Goal: Information Seeking & Learning: Find specific fact

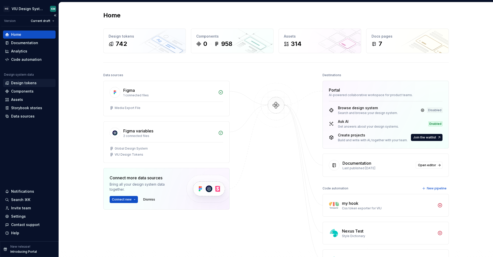
click at [24, 85] on div "Design tokens" at bounding box center [24, 83] width 26 height 5
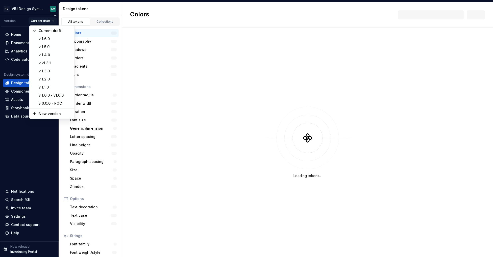
click at [46, 18] on html "HG VIU Design System KM Version Current draft Home Documentation Analytics Code…" at bounding box center [246, 128] width 493 height 257
click at [43, 39] on div "v 1.6.0" at bounding box center [55, 38] width 33 height 5
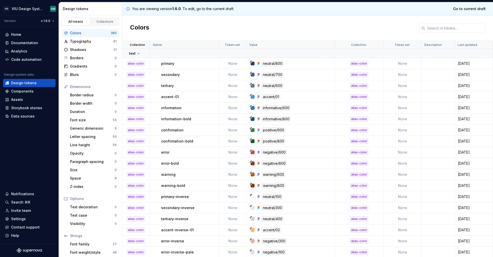
click at [197, 47] on div "Name" at bounding box center [184, 45] width 69 height 8
click at [199, 44] on div "Name" at bounding box center [184, 45] width 63 height 4
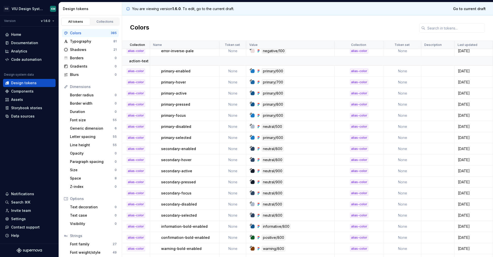
scroll to position [192, 0]
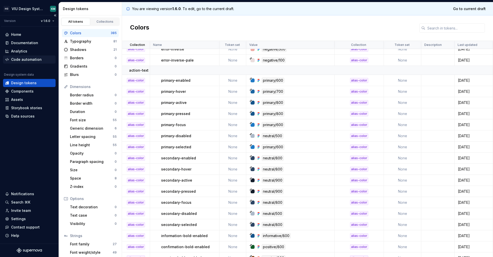
click at [14, 59] on div "Code automation" at bounding box center [26, 59] width 31 height 5
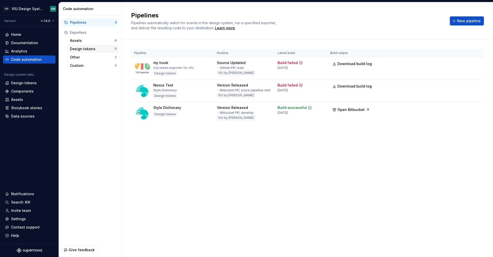
click at [92, 49] on div "Design tokens" at bounding box center [92, 48] width 44 height 5
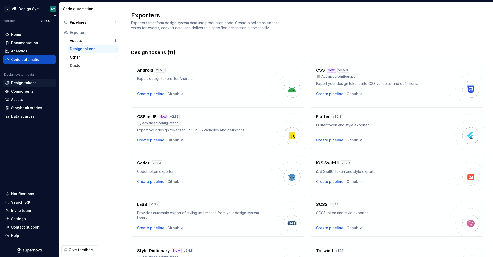
click at [20, 82] on div "Design tokens" at bounding box center [24, 83] width 26 height 5
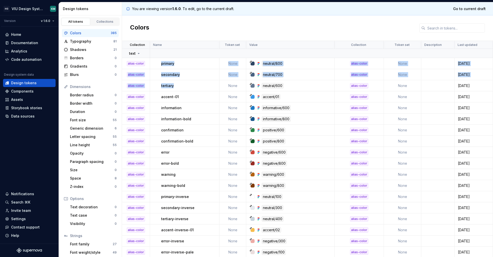
drag, startPoint x: 160, startPoint y: 63, endPoint x: 172, endPoint y: 90, distance: 29.8
click at [122, 62] on div "alias-color" at bounding box center [135, 63] width 27 height 5
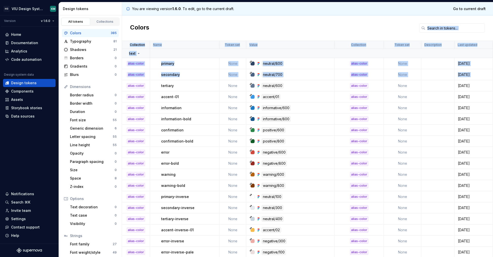
drag, startPoint x: 125, startPoint y: 62, endPoint x: 185, endPoint y: 30, distance: 68.3
click at [193, 65] on div "primary" at bounding box center [190, 63] width 58 height 5
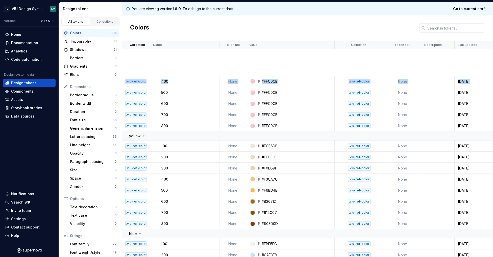
scroll to position [4336, 0]
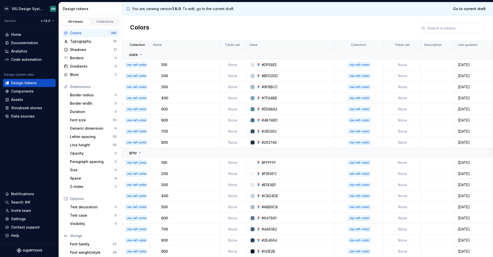
drag, startPoint x: 124, startPoint y: 52, endPoint x: 479, endPoint y: 255, distance: 409.5
copy tbody ".viu-ref-color 700 None #1D67A3 .viu-ref-color None [DATE] .viu-ref-color 800 N…"
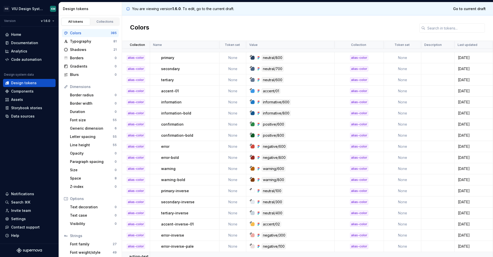
scroll to position [0, 0]
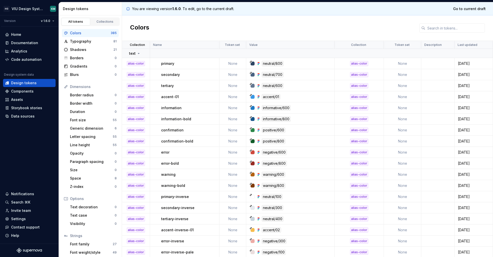
copy tbody ".viu-ref-color 700 None #1D67A3 .viu-ref-color None [DATE] .viu-ref-color 800 N…"
click at [168, 29] on div "Colors" at bounding box center [307, 28] width 371 height 26
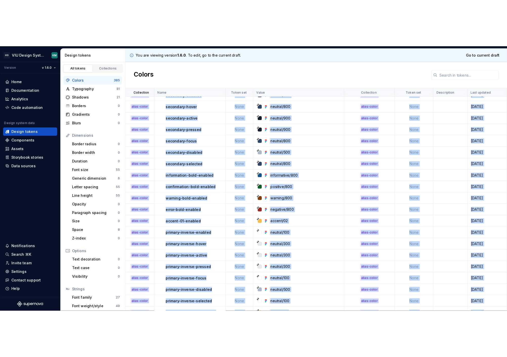
scroll to position [434, 0]
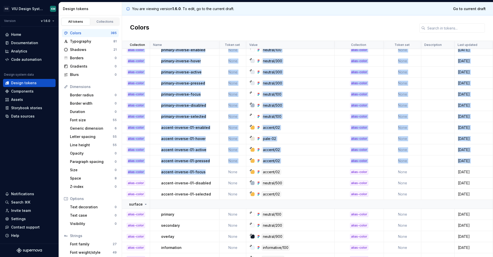
drag, startPoint x: 127, startPoint y: 87, endPoint x: 480, endPoint y: 192, distance: 368.5
copy tbody "alias-color secondary-active None neutral/900 alias-color None [DATE] alias-col…"
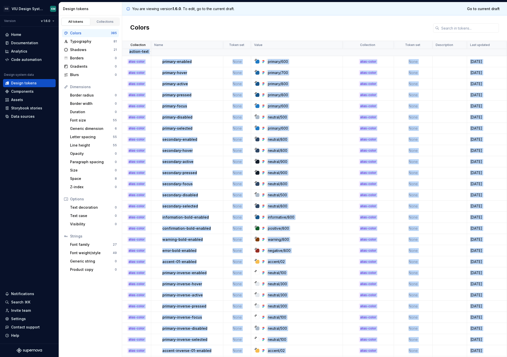
scroll to position [212, 0]
copy tbody "alias-color secondary-active None neutral/900 alias-color None [DATE] alias-col…"
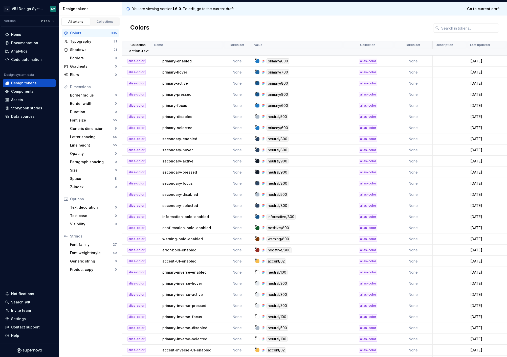
click at [173, 31] on div "Colors" at bounding box center [314, 28] width 385 height 26
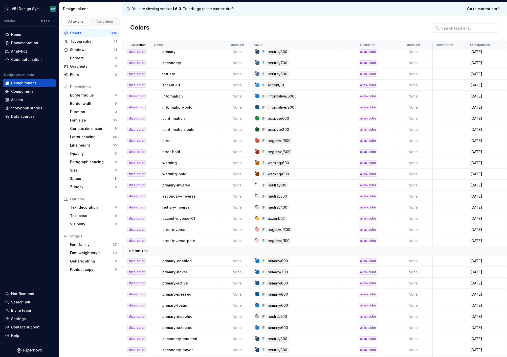
scroll to position [0, 0]
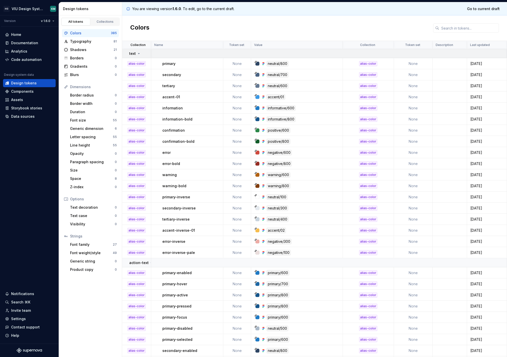
click at [138, 53] on icon at bounding box center [138, 53] width 1 height 1
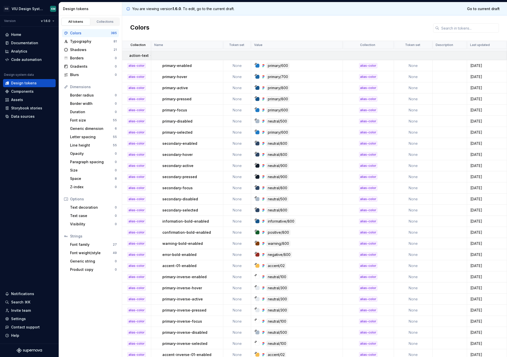
scroll to position [7, 0]
drag, startPoint x: 125, startPoint y: 55, endPoint x: 486, endPoint y: 264, distance: 416.7
copy tbody "action-text alias-color primary-enabled None primary/600 alias-color None [DATE…"
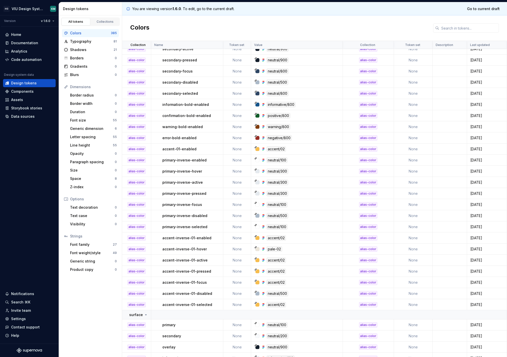
scroll to position [164, 0]
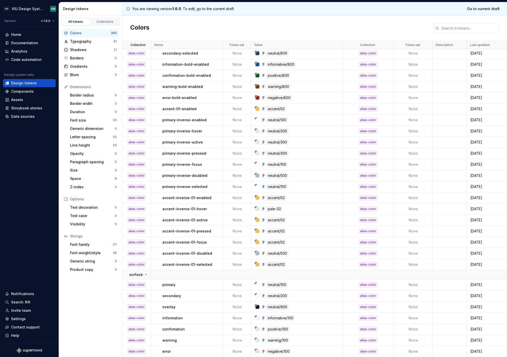
click at [124, 119] on div "alias-color" at bounding box center [136, 119] width 28 height 5
drag, startPoint x: 124, startPoint y: 119, endPoint x: 489, endPoint y: 263, distance: 391.8
copy tbody "alias-color primary-inverse-enabled None neutral/100 alias-color None [DATE] al…"
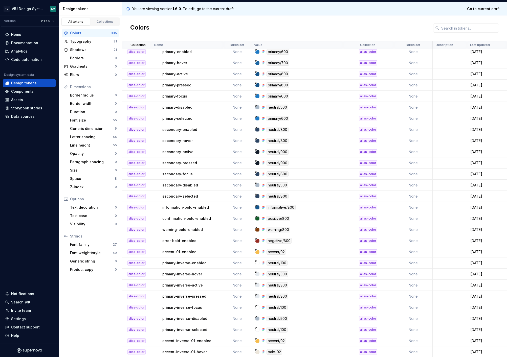
scroll to position [0, 0]
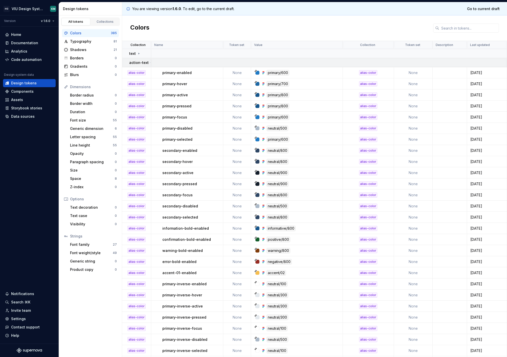
click at [142, 61] on p "action-text" at bounding box center [138, 62] width 19 height 5
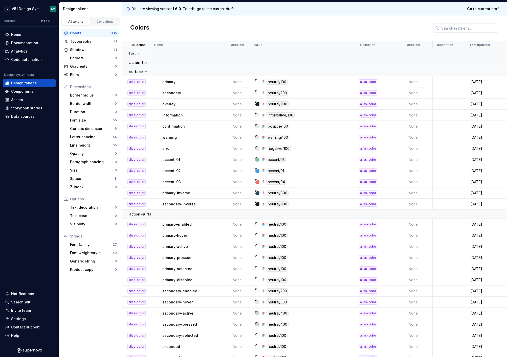
drag, startPoint x: 128, startPoint y: 72, endPoint x: 491, endPoint y: 207, distance: 387.9
copy tbody "surface alias-color primary None neutral/100 alias-color None [DATE] alias-colo…"
click at [145, 72] on icon at bounding box center [145, 72] width 1 height 1
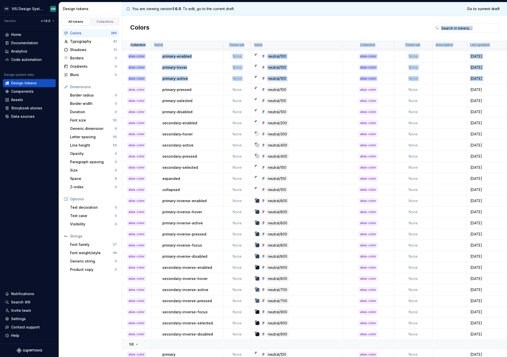
scroll to position [23, 0]
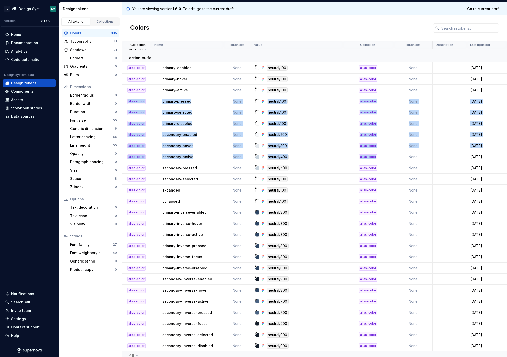
drag, startPoint x: 124, startPoint y: 80, endPoint x: 333, endPoint y: 139, distance: 216.8
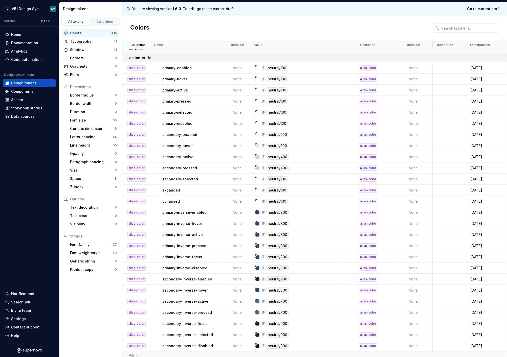
click at [124, 56] on td "action-surface" at bounding box center [136, 57] width 29 height 9
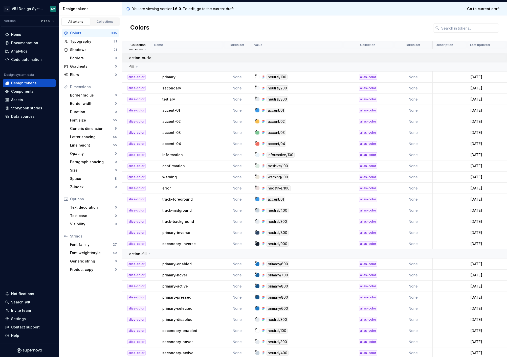
click at [125, 56] on td "action-surface" at bounding box center [136, 57] width 29 height 9
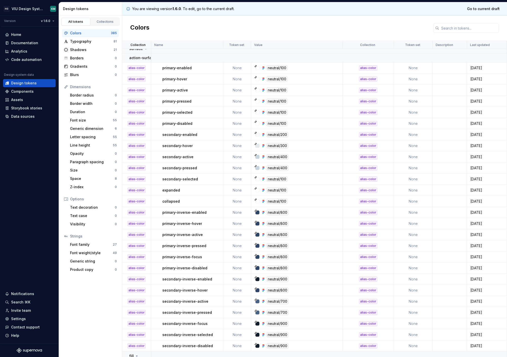
drag, startPoint x: 125, startPoint y: 56, endPoint x: 500, endPoint y: 344, distance: 472.9
copy tbody "action-surface alias-color primary-enabled None neutral/100 alias-color None [D…"
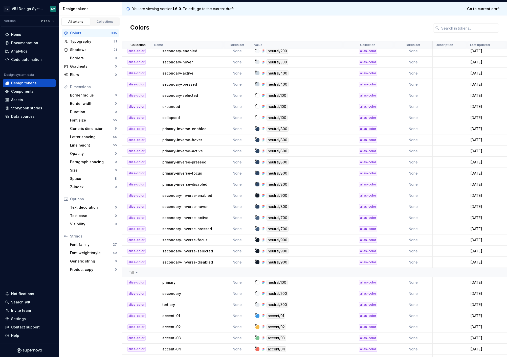
scroll to position [0, 0]
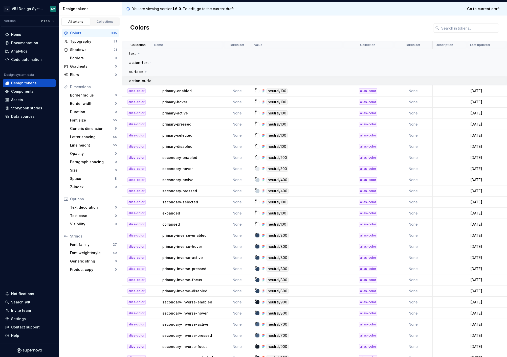
click at [142, 79] on p "action-surface" at bounding box center [142, 80] width 27 height 5
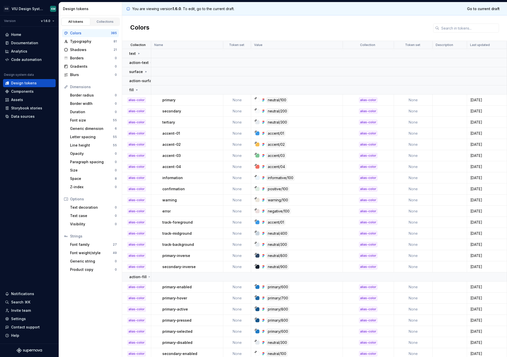
drag, startPoint x: 126, startPoint y: 88, endPoint x: 490, endPoint y: 266, distance: 404.8
copy tbody "fill alias-color primary None neutral/100 alias-color None [DATE] alias-color s…"
click at [136, 90] on icon at bounding box center [136, 90] width 1 height 1
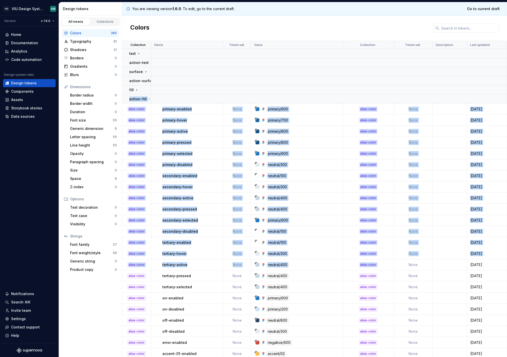
drag, startPoint x: 124, startPoint y: 97, endPoint x: 400, endPoint y: 263, distance: 322.0
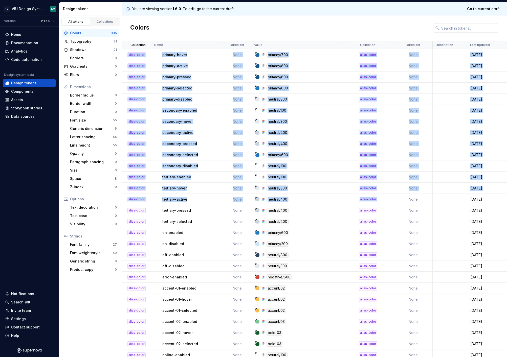
scroll to position [5, 0]
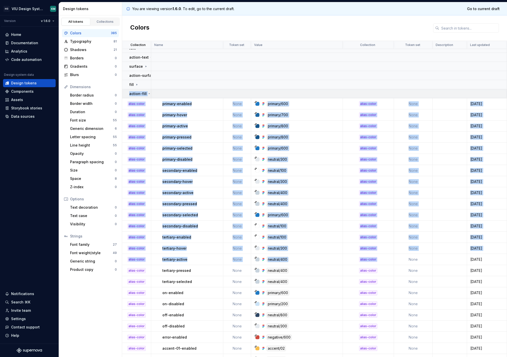
click at [159, 92] on td at bounding box center [329, 93] width 356 height 9
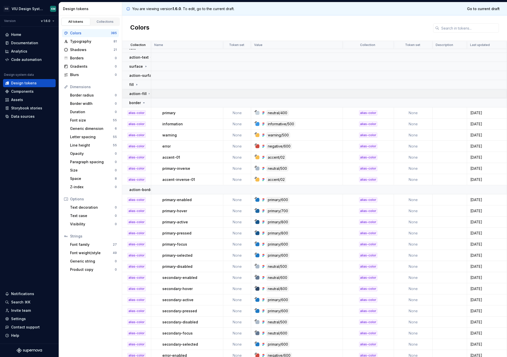
click at [126, 92] on td "action-fill" at bounding box center [136, 93] width 29 height 9
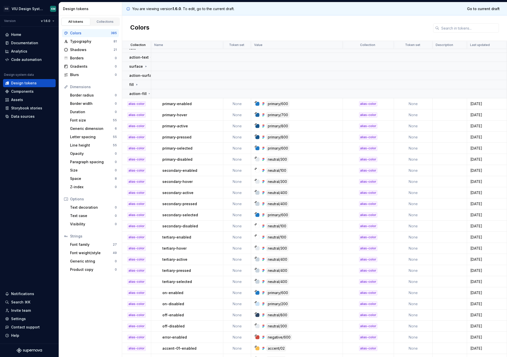
drag, startPoint x: 124, startPoint y: 91, endPoint x: 488, endPoint y: 283, distance: 411.6
copy tbody "action-fill alias-color primary-enabled None primary/600 alias-color None [DATE…"
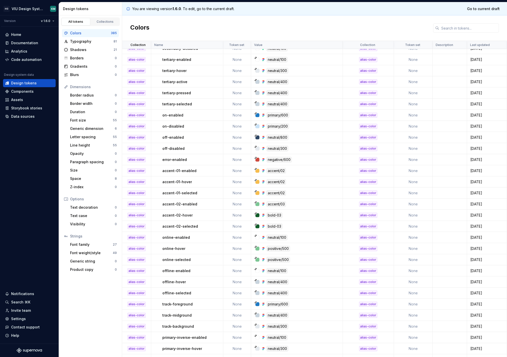
scroll to position [189, 0]
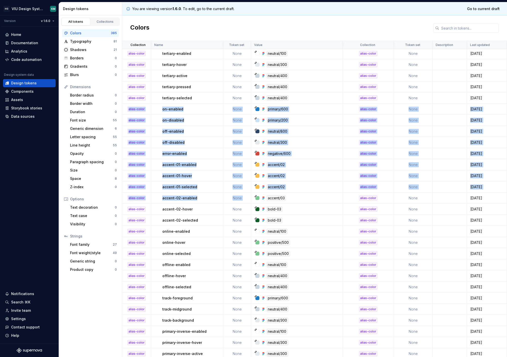
drag, startPoint x: 124, startPoint y: 109, endPoint x: 319, endPoint y: 195, distance: 213.4
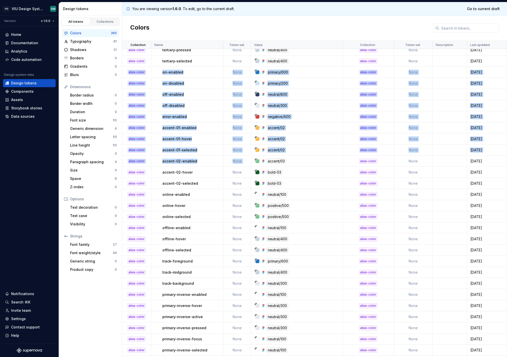
scroll to position [226, 0]
click at [123, 71] on div "alias-color" at bounding box center [136, 72] width 28 height 5
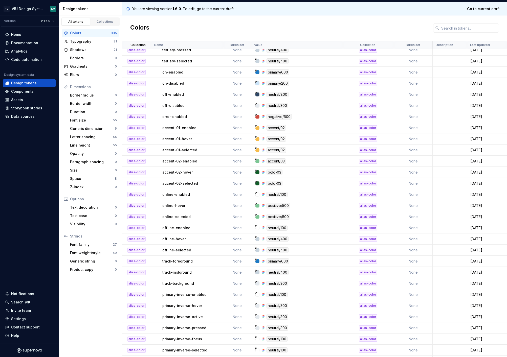
drag, startPoint x: 123, startPoint y: 71, endPoint x: 490, endPoint y: 282, distance: 423.5
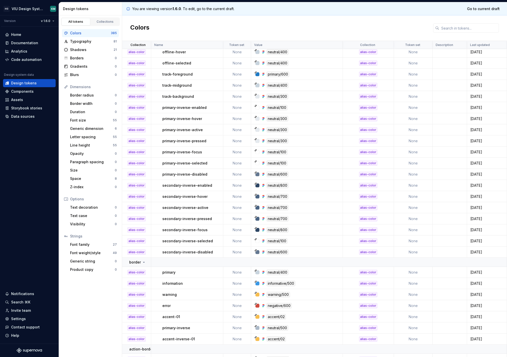
scroll to position [418, 0]
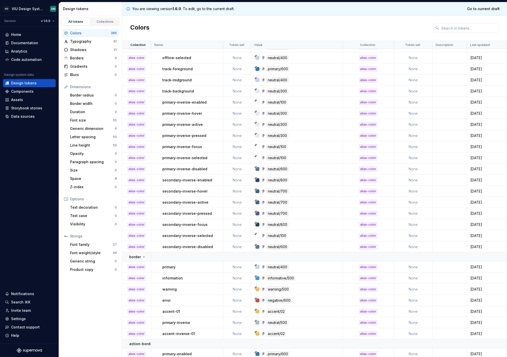
click at [123, 99] on td "alias-color" at bounding box center [136, 102] width 29 height 11
drag, startPoint x: 123, startPoint y: 99, endPoint x: 497, endPoint y: 245, distance: 401.2
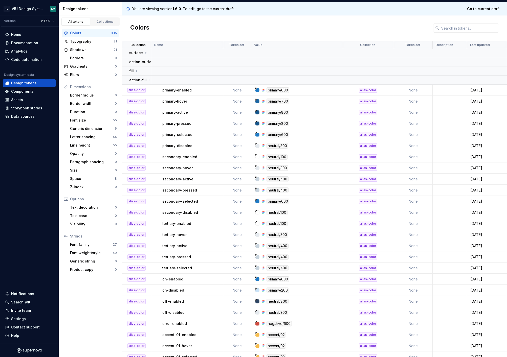
scroll to position [19, 0]
click at [140, 80] on p "action-fill" at bounding box center [137, 80] width 17 height 5
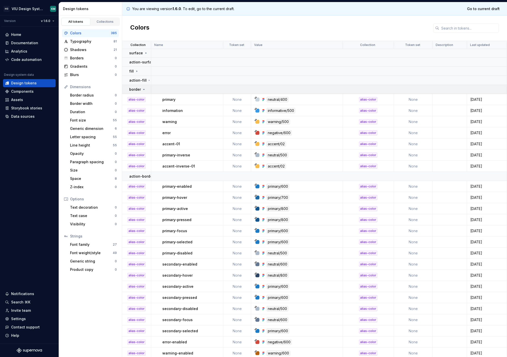
click at [141, 89] on div "border" at bounding box center [137, 89] width 17 height 5
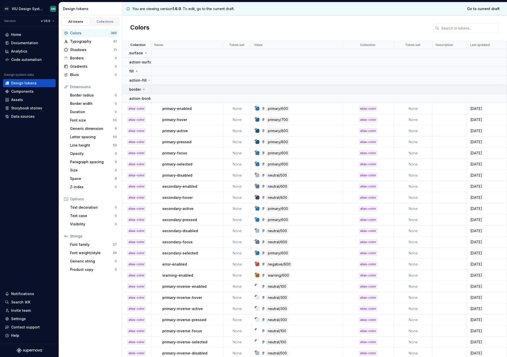
click at [138, 91] on p "border" at bounding box center [135, 89] width 12 height 5
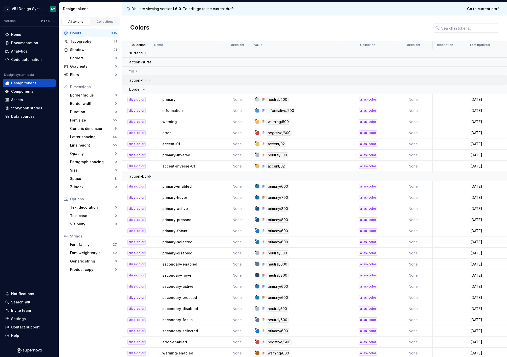
click at [139, 79] on p "action-fill" at bounding box center [137, 80] width 17 height 5
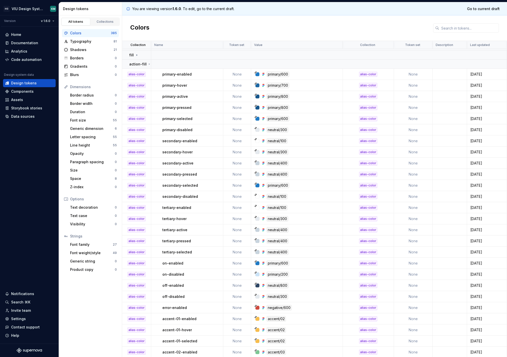
scroll to position [0, 0]
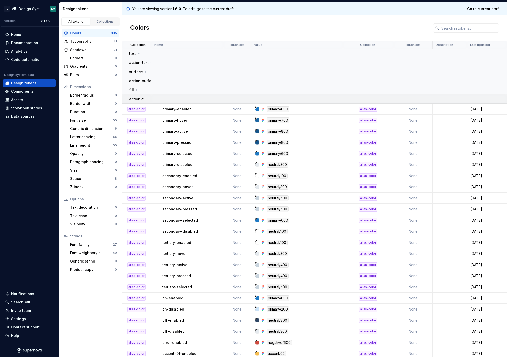
click at [138, 97] on p "action-fill" at bounding box center [137, 99] width 17 height 5
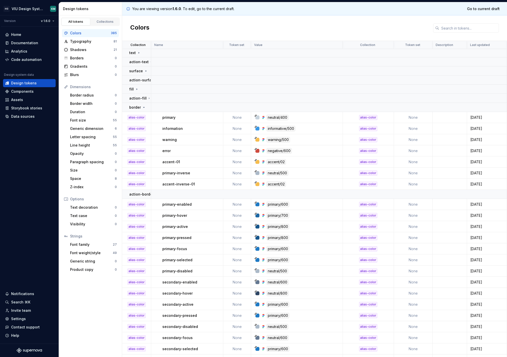
scroll to position [1, 0]
drag, startPoint x: 126, startPoint y: 105, endPoint x: 485, endPoint y: 185, distance: 367.8
click at [144, 107] on icon at bounding box center [144, 107] width 4 height 4
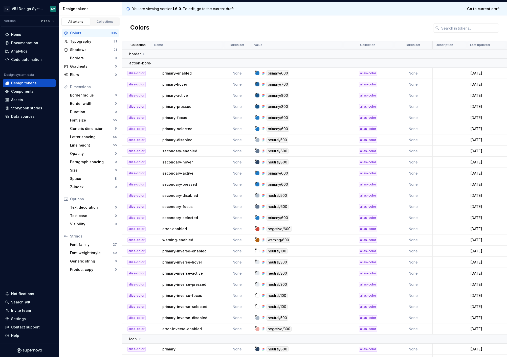
scroll to position [54, 0]
drag, startPoint x: 125, startPoint y: 64, endPoint x: 493, endPoint y: 331, distance: 454.3
click at [137, 62] on p "action-border" at bounding box center [141, 63] width 25 height 5
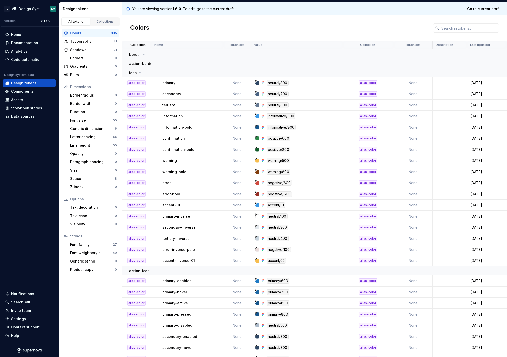
drag, startPoint x: 125, startPoint y: 72, endPoint x: 485, endPoint y: 263, distance: 408.1
click at [139, 74] on icon at bounding box center [140, 73] width 4 height 4
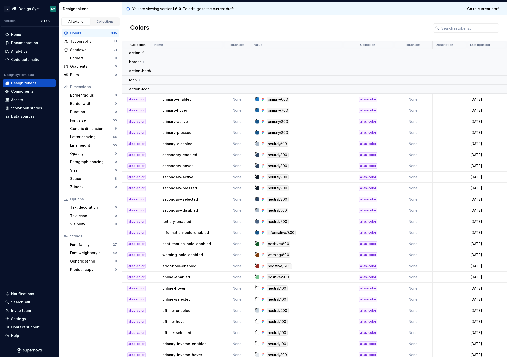
scroll to position [21, 0]
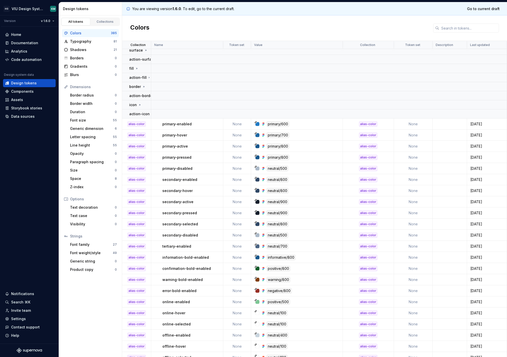
drag, startPoint x: 124, startPoint y: 113, endPoint x: 487, endPoint y: 249, distance: 387.5
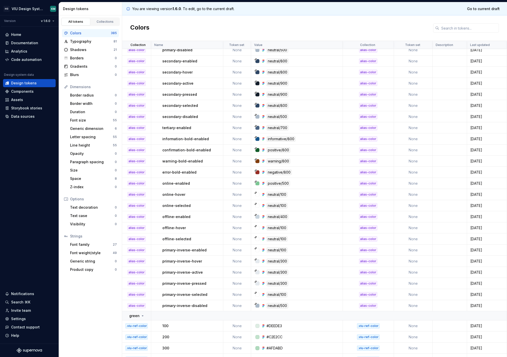
scroll to position [140, 0]
click at [124, 138] on div "alias-color" at bounding box center [136, 138] width 28 height 5
drag, startPoint x: 124, startPoint y: 138, endPoint x: 503, endPoint y: 305, distance: 414.3
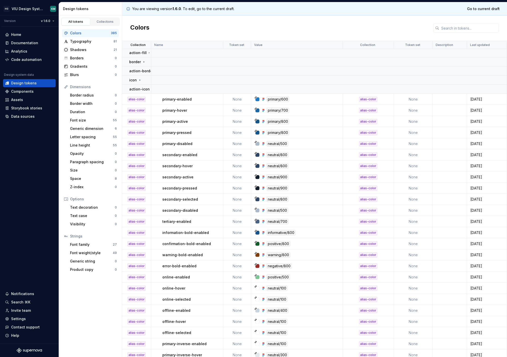
scroll to position [18, 0]
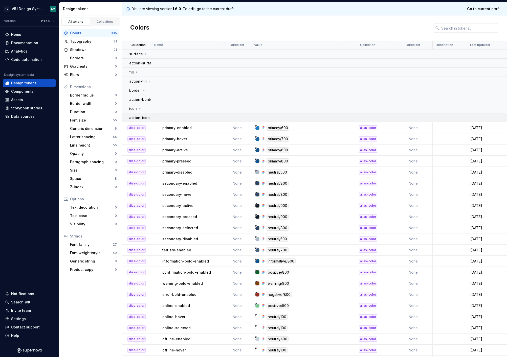
click at [135, 117] on p "action-icon" at bounding box center [139, 117] width 20 height 5
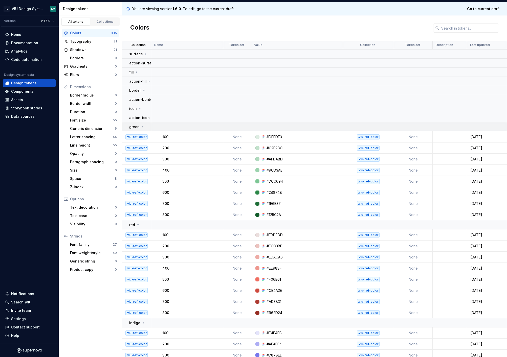
click at [135, 127] on p "green" at bounding box center [134, 126] width 10 height 5
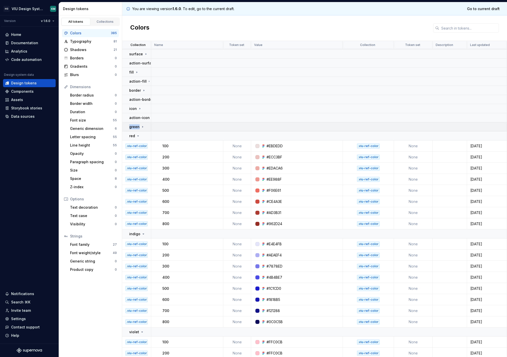
click at [135, 127] on p "green" at bounding box center [134, 126] width 10 height 5
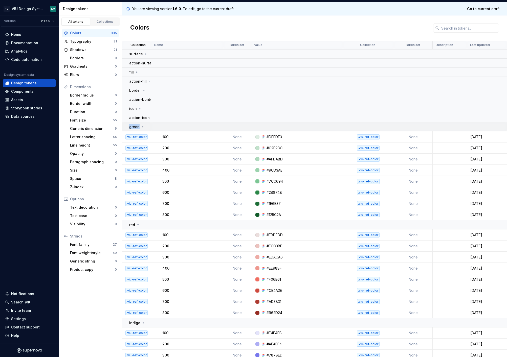
click at [135, 127] on p "green" at bounding box center [134, 126] width 10 height 5
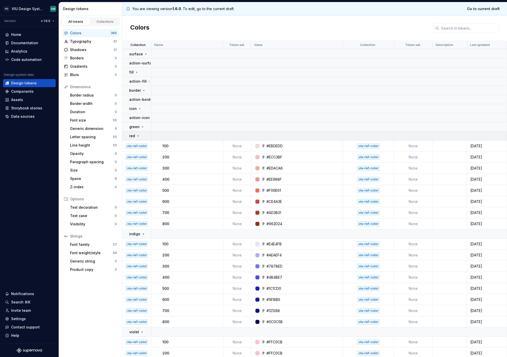
click at [135, 134] on div "red" at bounding box center [134, 135] width 11 height 5
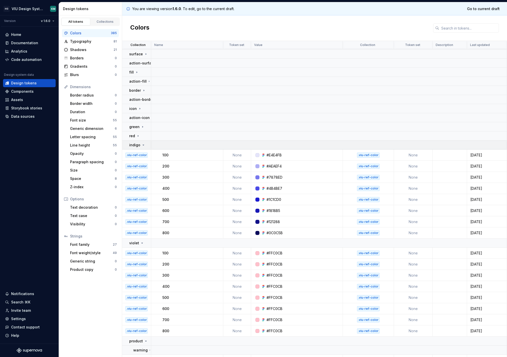
click at [136, 146] on p "indigo" at bounding box center [134, 145] width 11 height 5
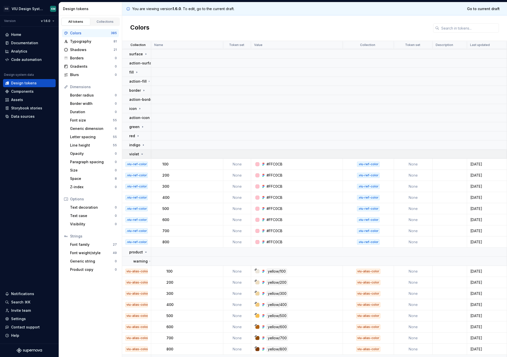
click at [136, 153] on p "violet" at bounding box center [134, 154] width 10 height 5
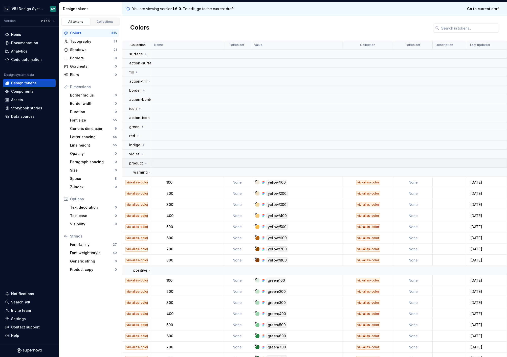
click at [136, 164] on p "product" at bounding box center [136, 163] width 14 height 5
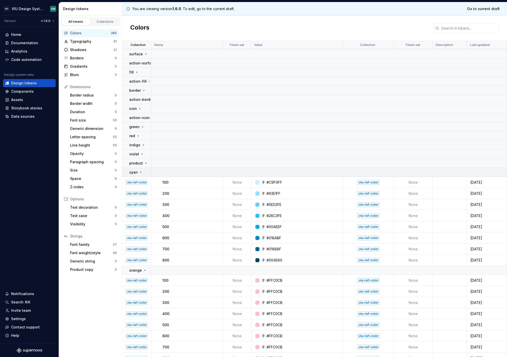
click at [136, 171] on p "cyan" at bounding box center [133, 172] width 9 height 5
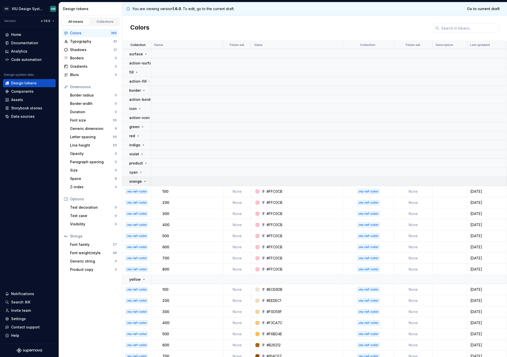
click at [139, 183] on p "orange" at bounding box center [135, 181] width 13 height 5
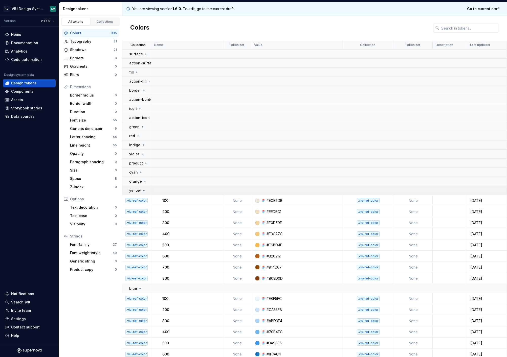
click at [142, 192] on icon at bounding box center [144, 190] width 4 height 4
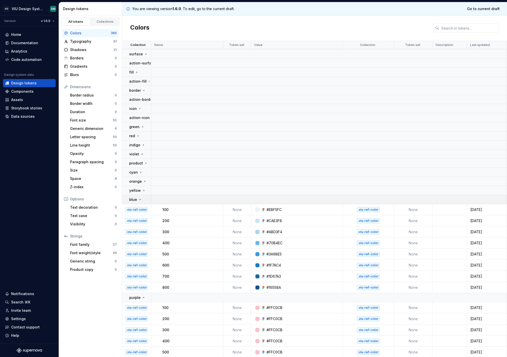
click at [140, 201] on div "blue" at bounding box center [135, 199] width 13 height 5
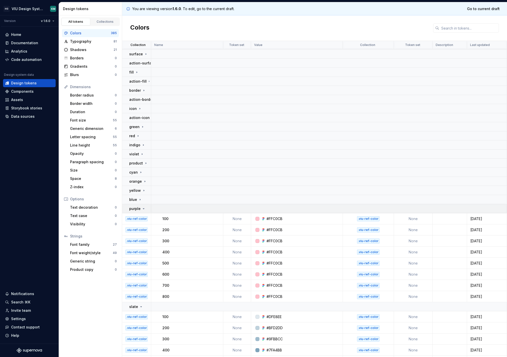
click at [138, 209] on p "purple" at bounding box center [134, 208] width 11 height 5
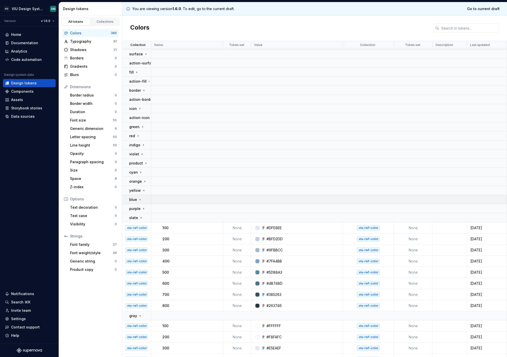
click at [137, 216] on div "slate" at bounding box center [136, 217] width 14 height 5
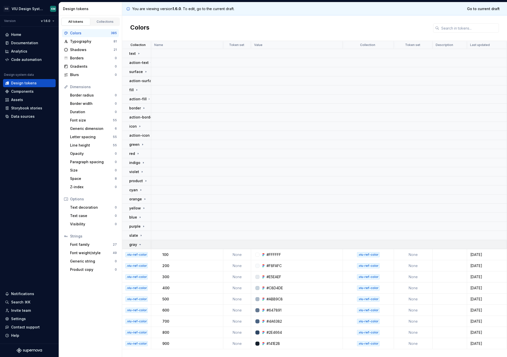
click at [135, 245] on p "gray" at bounding box center [133, 244] width 8 height 5
